Goal: Task Accomplishment & Management: Complete application form

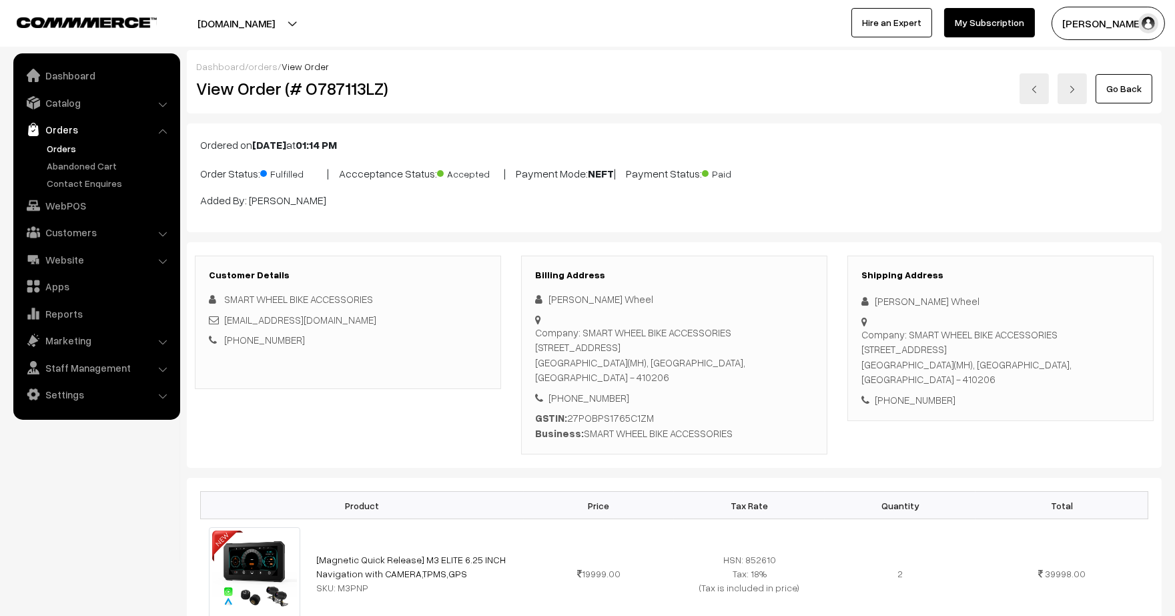
click at [63, 151] on link "Orders" at bounding box center [109, 148] width 132 height 14
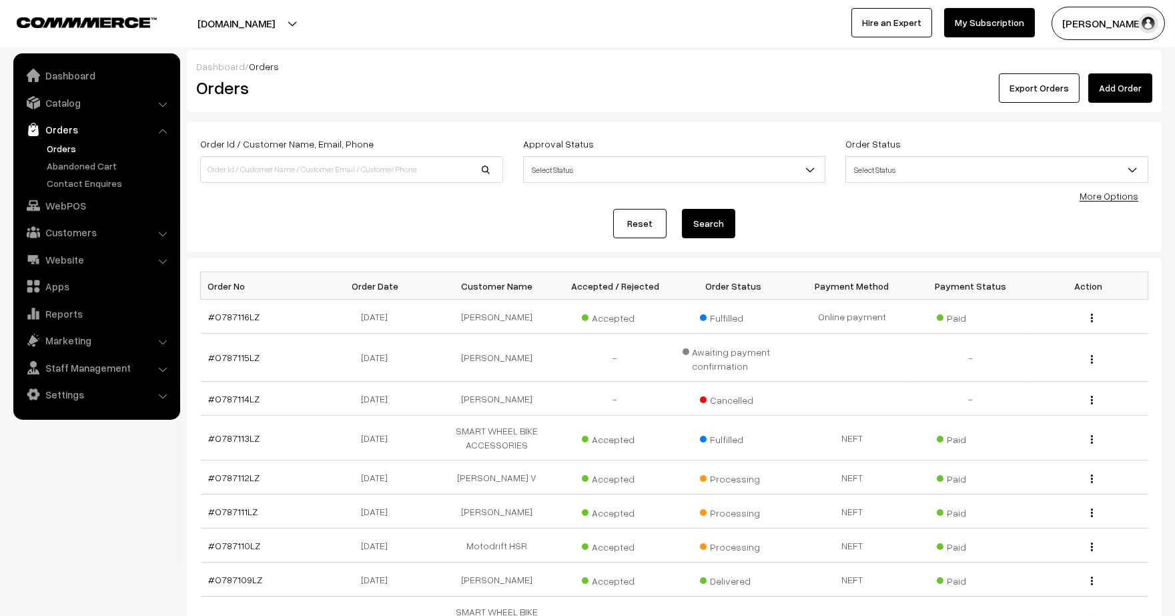
click at [1125, 84] on link "Add Order" at bounding box center [1120, 87] width 64 height 29
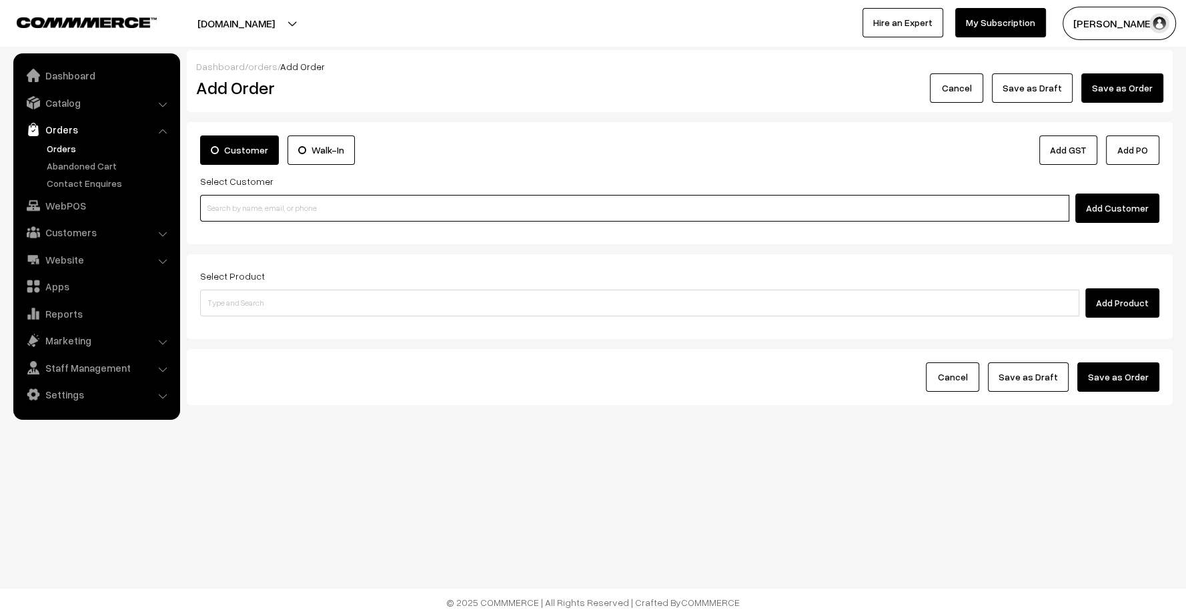
click at [452, 197] on input at bounding box center [634, 208] width 869 height 27
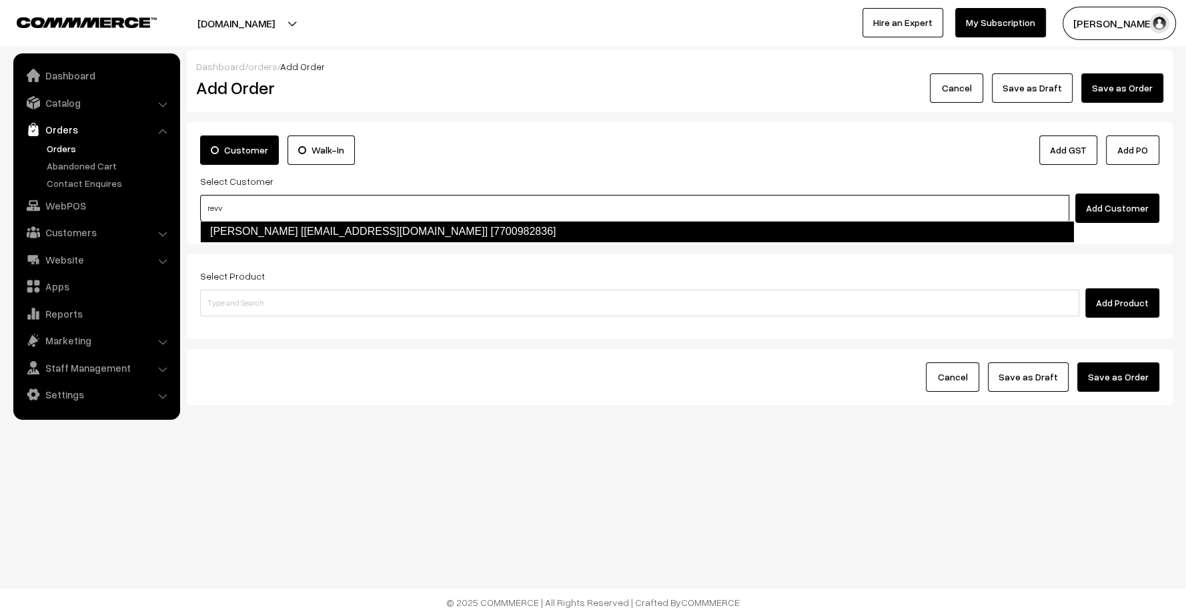
click at [394, 227] on link "Prasad Damgude [revvsters@gmail.com] [7700982836]" at bounding box center [637, 231] width 874 height 21
type input "revv"
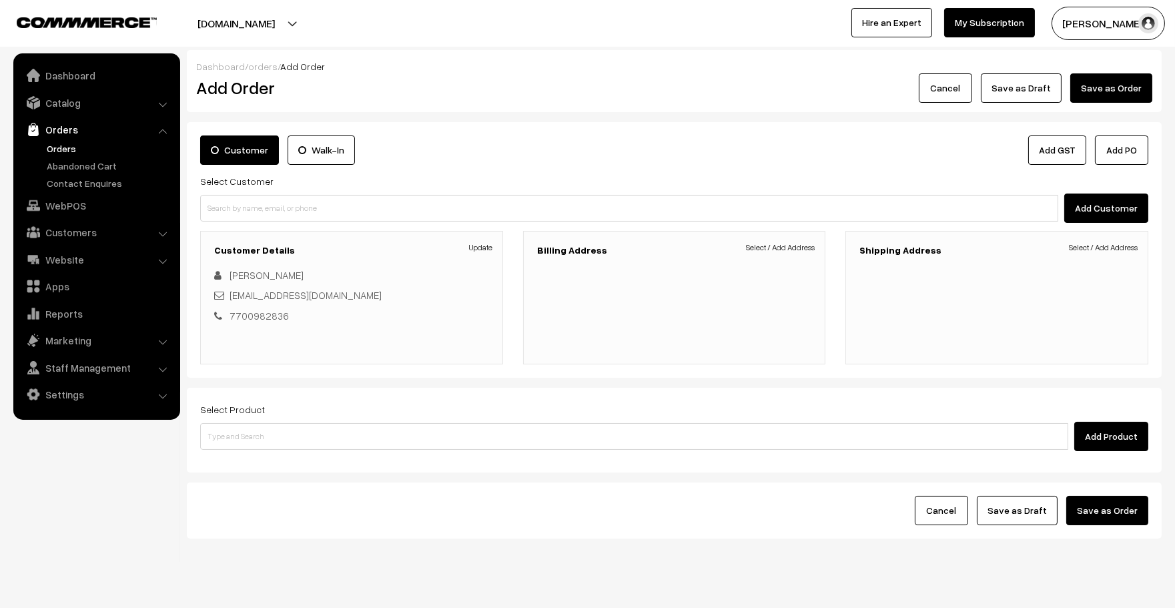
click at [776, 248] on link "Select / Add Address" at bounding box center [780, 247] width 69 height 12
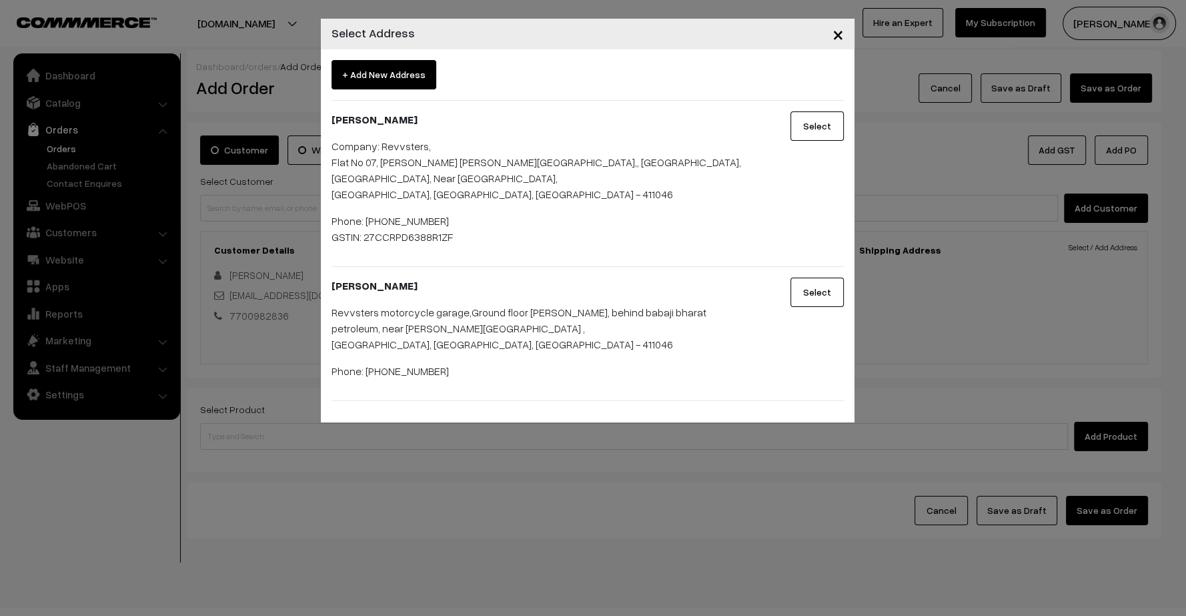
click at [835, 129] on button "Select" at bounding box center [817, 125] width 53 height 29
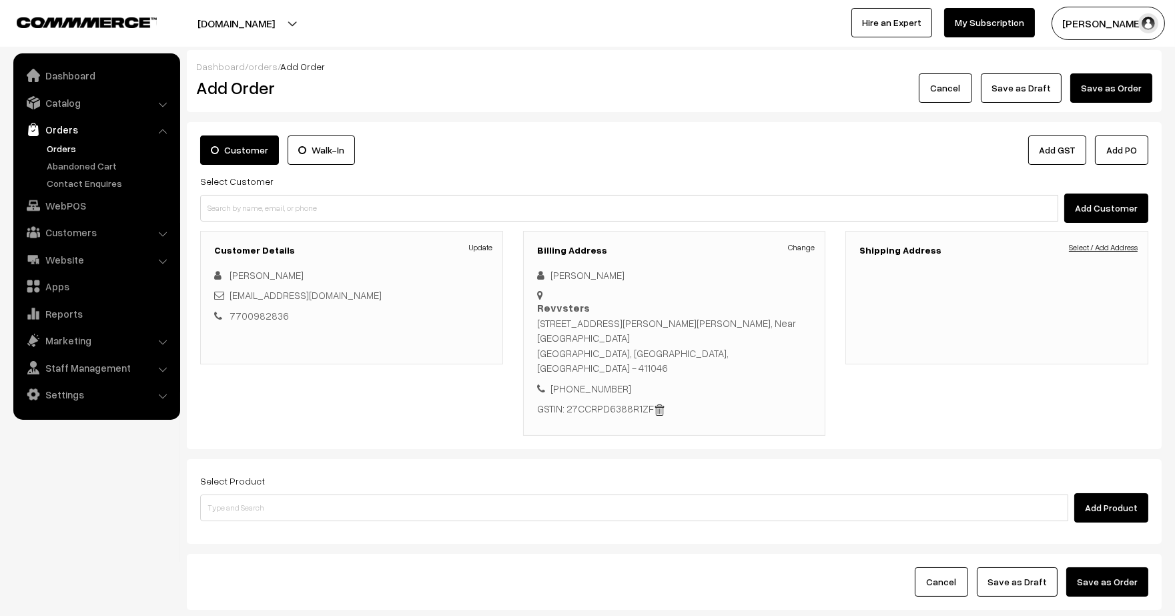
click at [1113, 247] on link "Select / Add Address" at bounding box center [1103, 247] width 69 height 12
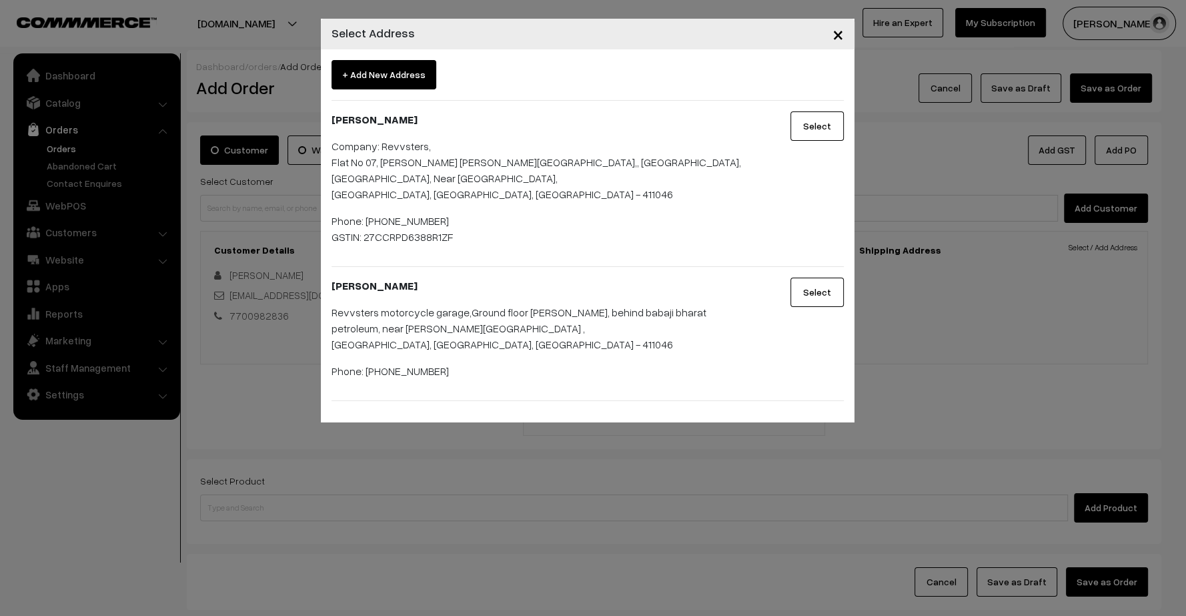
click at [832, 131] on button "Select" at bounding box center [817, 125] width 53 height 29
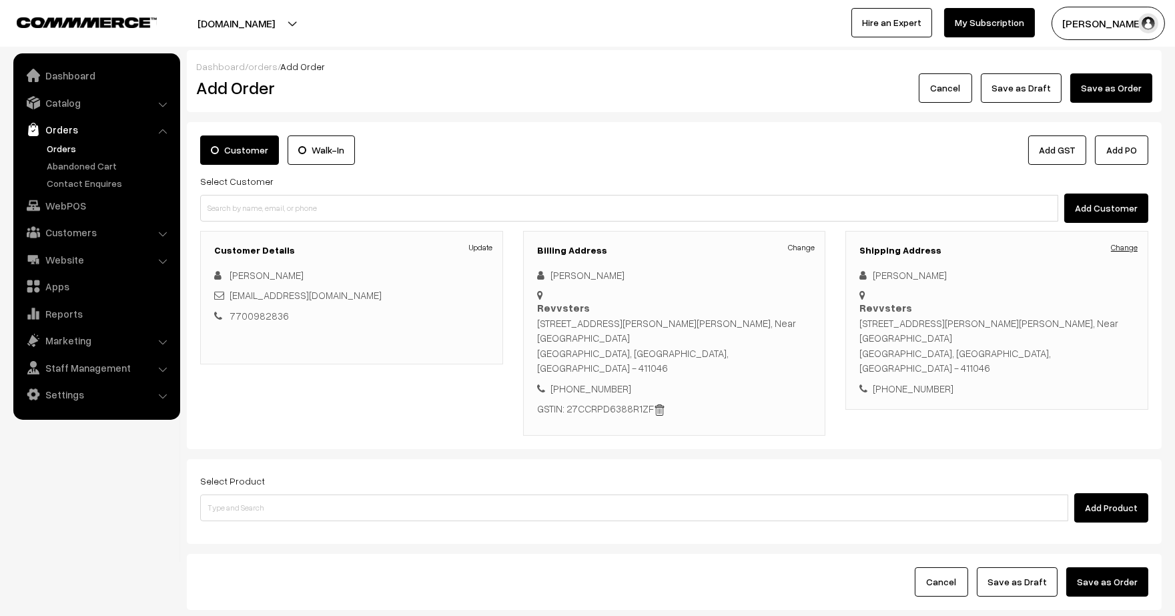
click at [1121, 243] on link "Change" at bounding box center [1124, 247] width 27 height 12
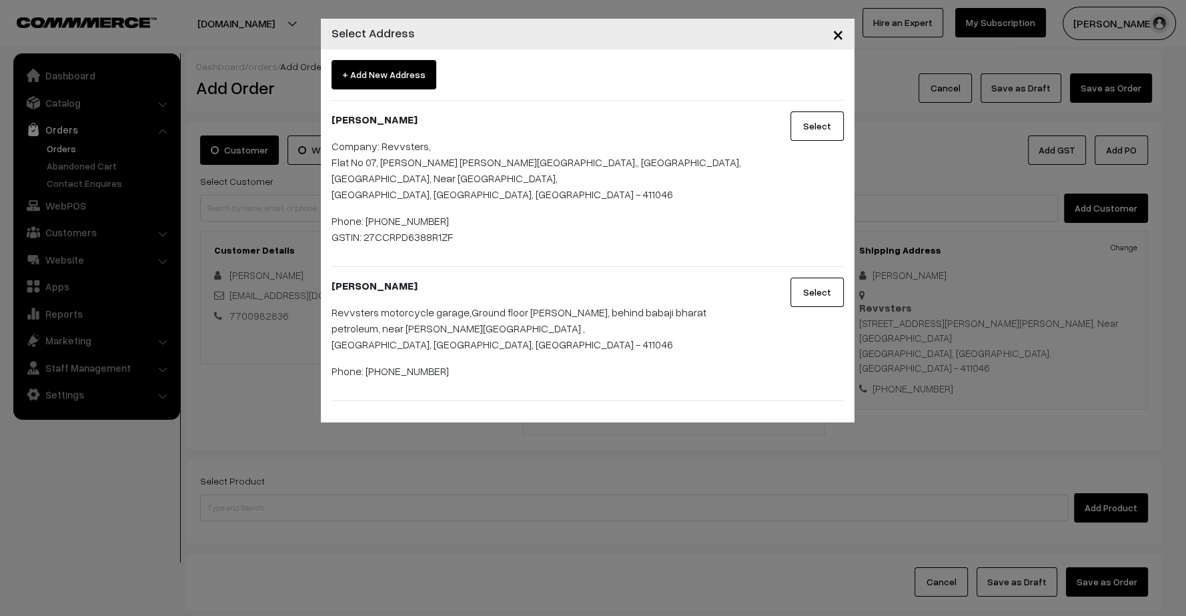
click at [819, 282] on button "Select" at bounding box center [817, 292] width 53 height 29
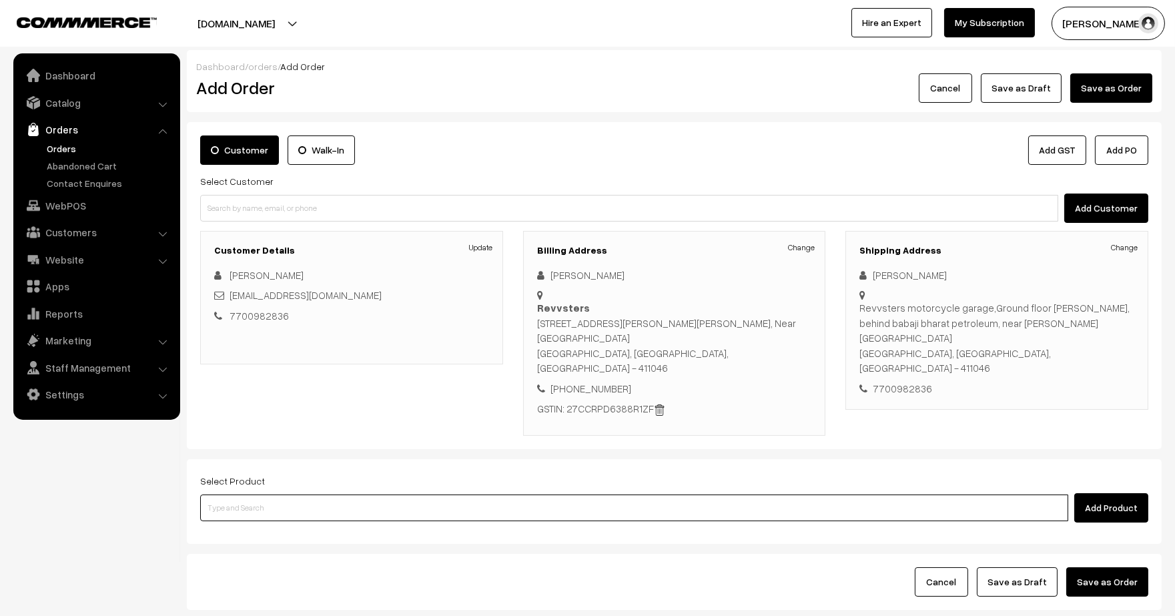
click at [355, 494] on input at bounding box center [634, 507] width 868 height 27
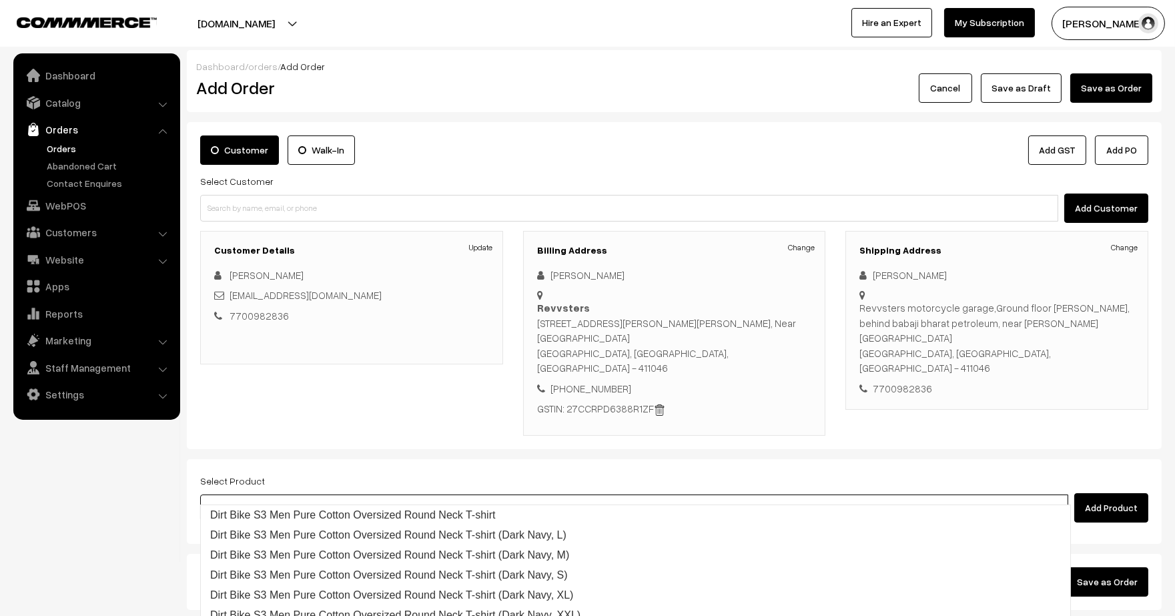
type input "S3 eli"
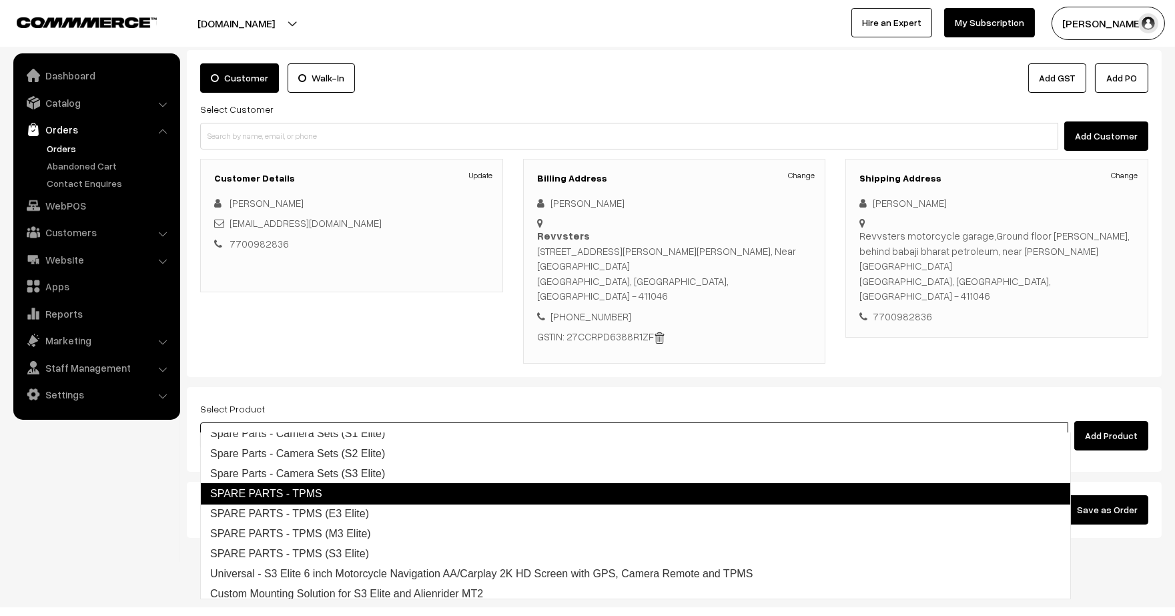
scroll to position [93, 0]
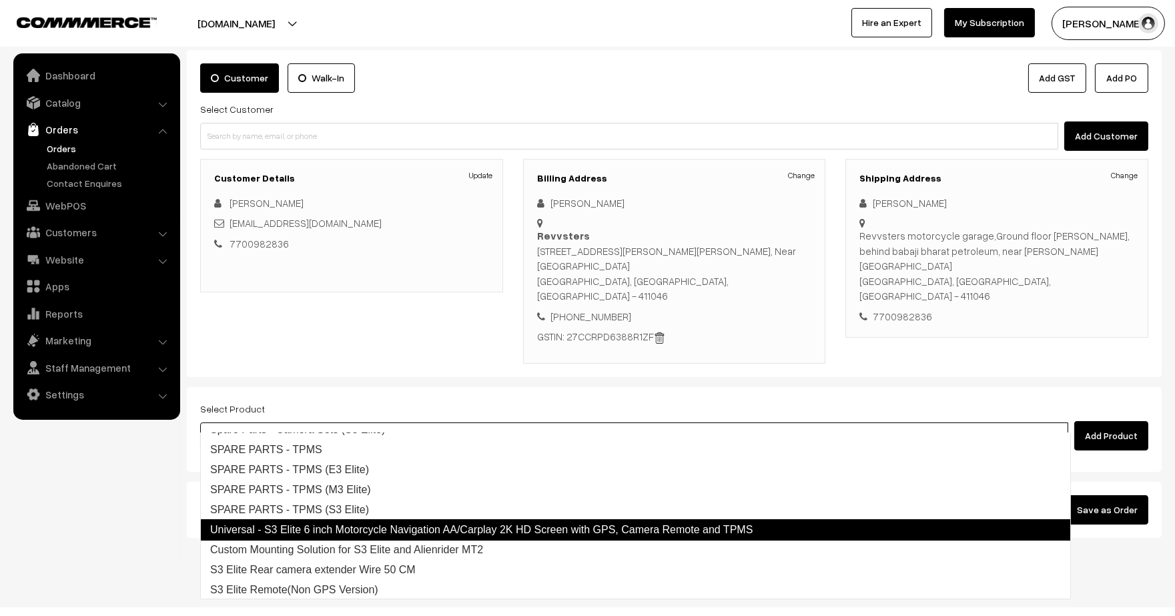
click at [416, 522] on link "Universal - S3 Elite 6 inch Motorcycle Navigation AA/Carplay 2K HD Screen with …" at bounding box center [635, 529] width 871 height 21
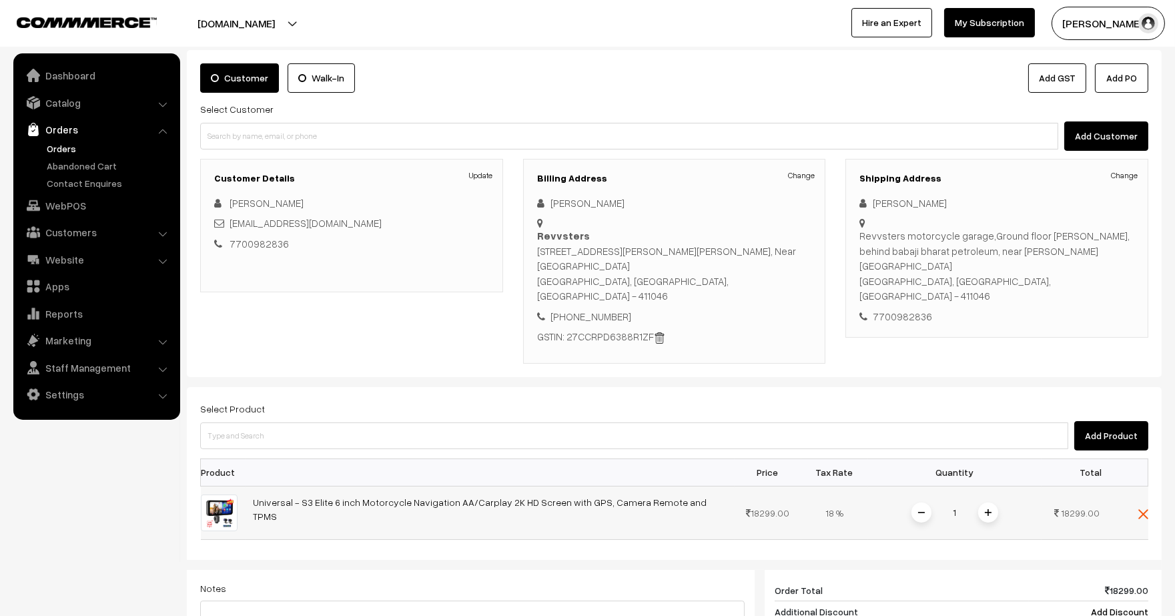
click at [977, 501] on div "1" at bounding box center [955, 512] width 100 height 23
click at [987, 502] on span at bounding box center [988, 512] width 20 height 20
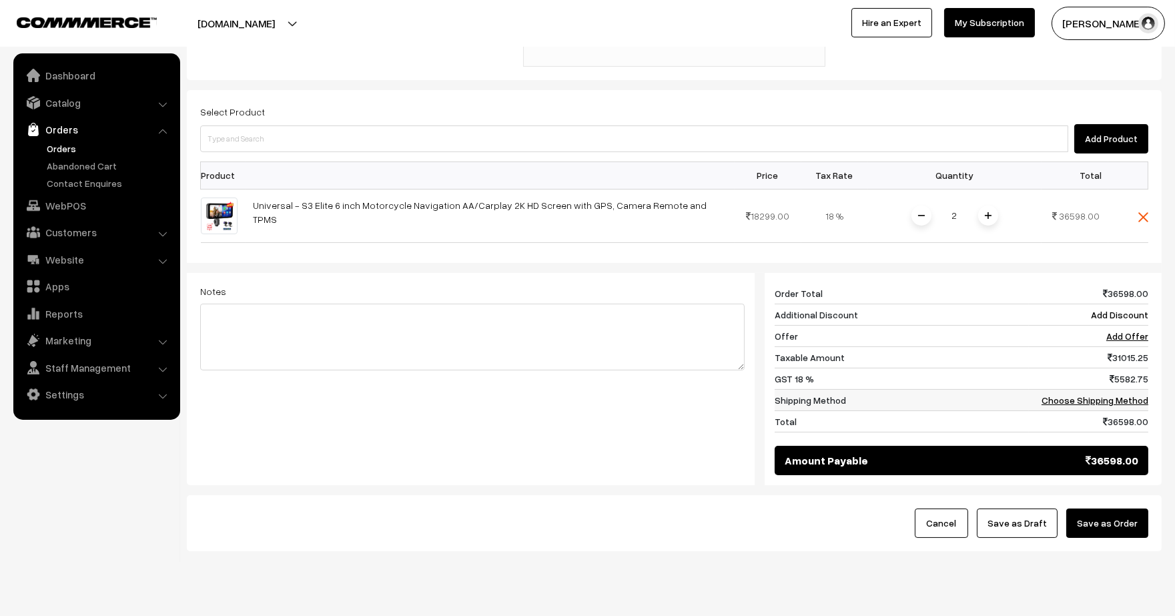
click at [1131, 394] on link "Choose Shipping Method" at bounding box center [1094, 399] width 107 height 11
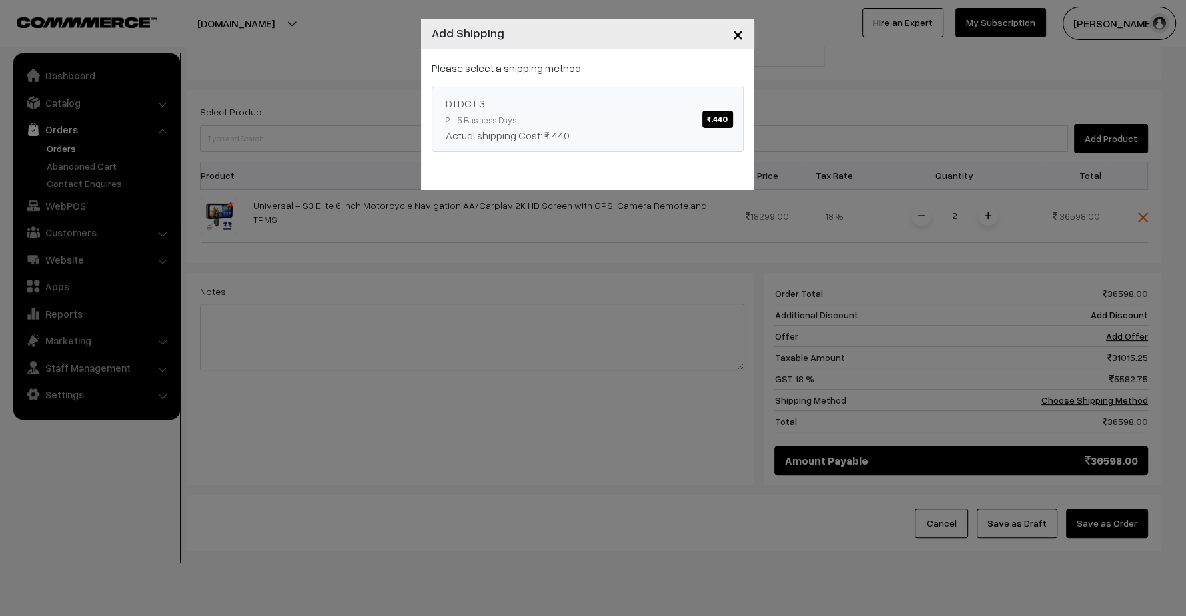
click at [703, 116] on span "₹.440" at bounding box center [717, 119] width 30 height 17
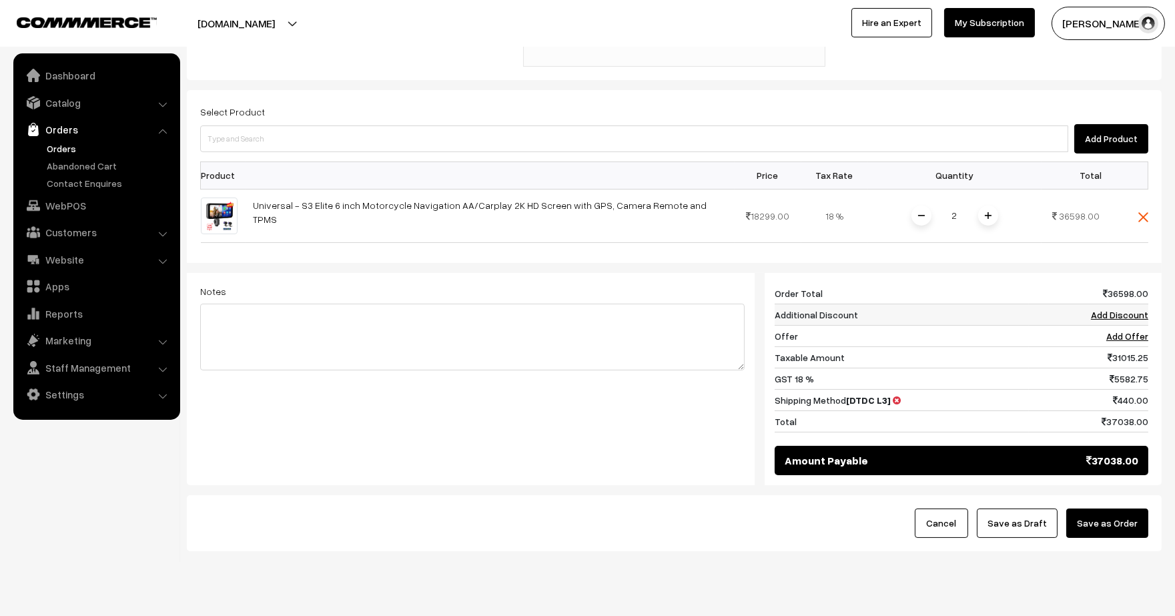
click at [1124, 309] on link "Add Discount" at bounding box center [1119, 314] width 57 height 11
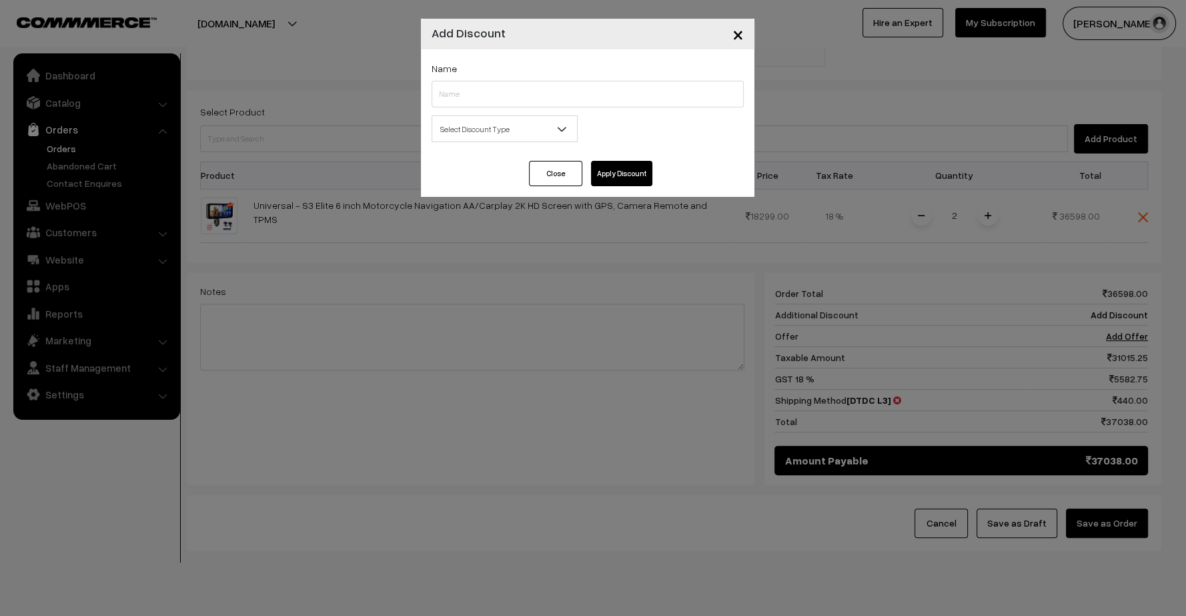
click at [656, 424] on div "× Add Discount Name Select Discount Type Flat Percentage Select Discount Type 0…" at bounding box center [593, 308] width 1186 height 616
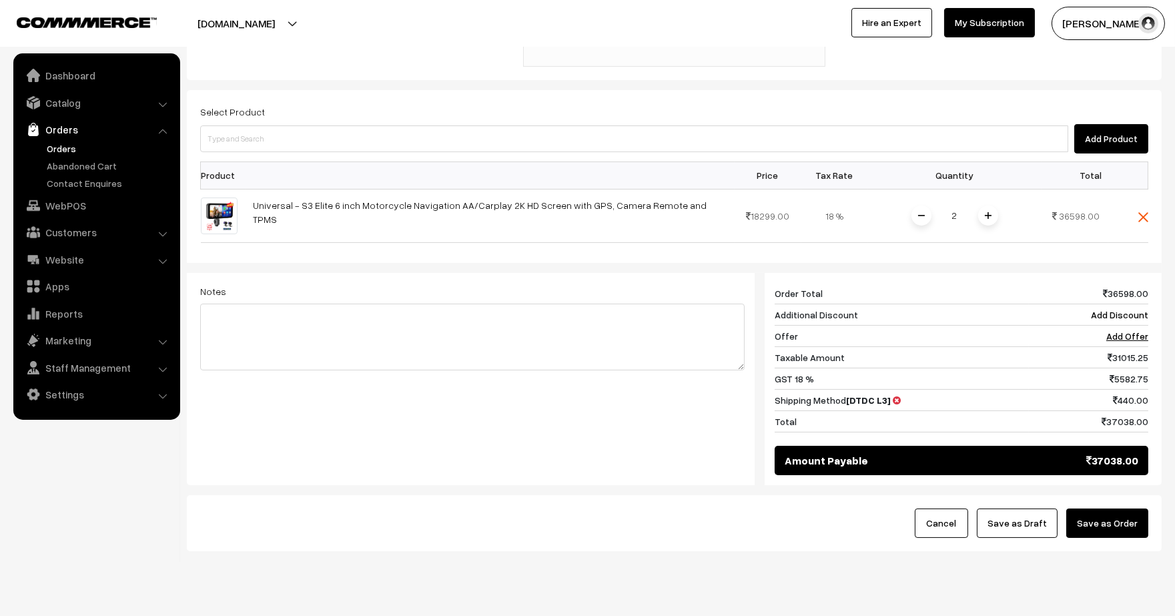
scroll to position [147, 0]
